Goal: Find contact information: Find contact information

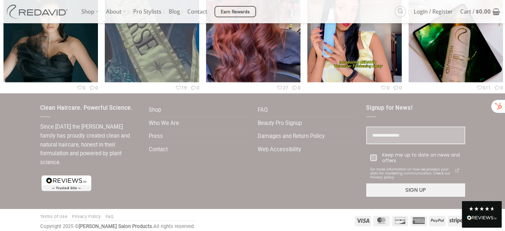
scroll to position [2003, 0]
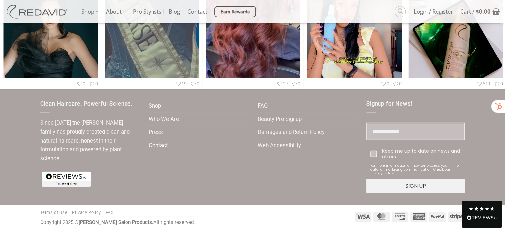
click at [156, 144] on link "Contact" at bounding box center [158, 145] width 19 height 13
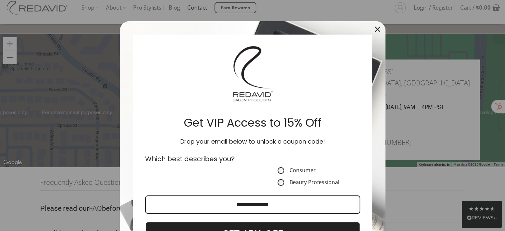
click at [372, 32] on div "Close" at bounding box center [377, 29] width 11 height 11
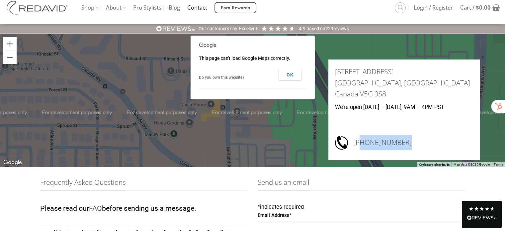
drag, startPoint x: 440, startPoint y: 146, endPoint x: 387, endPoint y: 139, distance: 54.2
click at [387, 139] on h3 "1.604.428.0077" at bounding box center [413, 142] width 120 height 15
copy h3 "604.428.0077"
